Goal: Find specific page/section: Find specific page/section

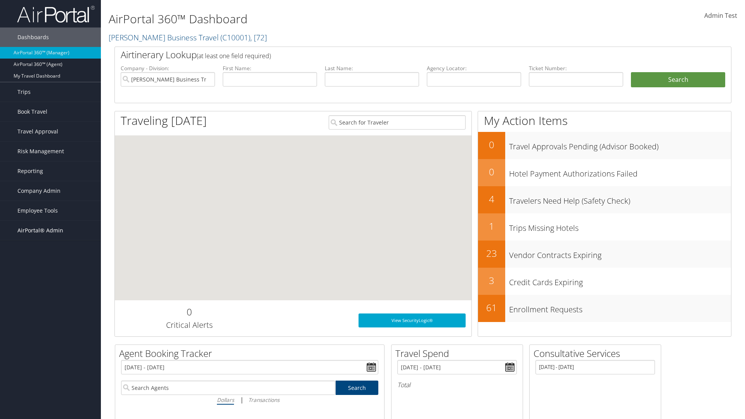
click at [50, 230] on span "AirPortal® Admin" at bounding box center [40, 230] width 46 height 19
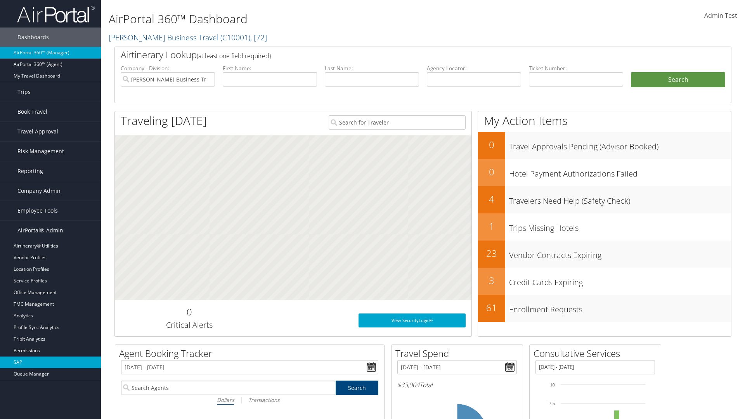
click at [50, 362] on link "SAP" at bounding box center [50, 362] width 101 height 12
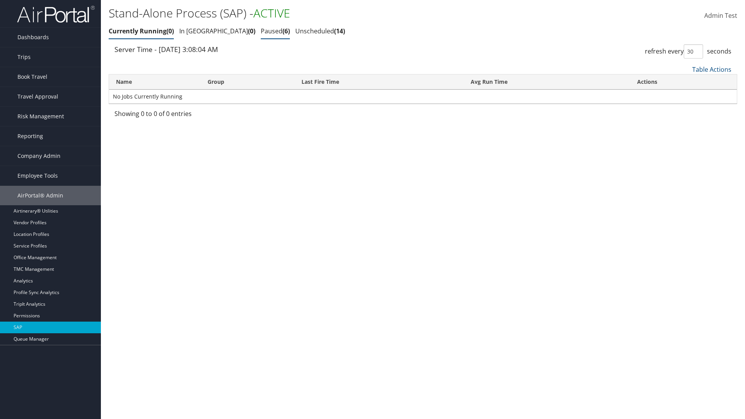
click at [261, 31] on link "Paused 6" at bounding box center [275, 31] width 29 height 9
